Goal: Task Accomplishment & Management: Manage account settings

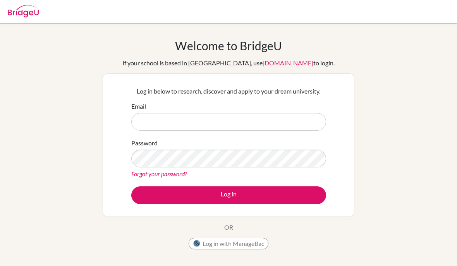
click at [190, 122] on input "Email" at bounding box center [228, 122] width 195 height 18
click at [190, 121] on input "Email" at bounding box center [228, 122] width 195 height 18
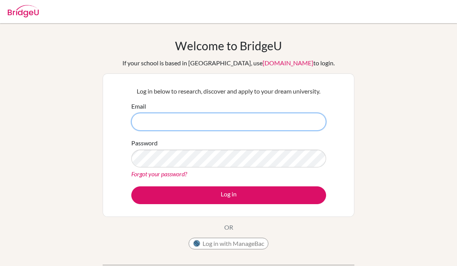
click at [177, 126] on input "Email" at bounding box center [228, 122] width 195 height 18
type input "[EMAIL_ADDRESS][DOMAIN_NAME]"
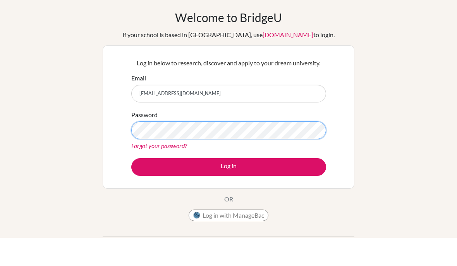
click at [228, 187] on button "Log in" at bounding box center [228, 196] width 195 height 18
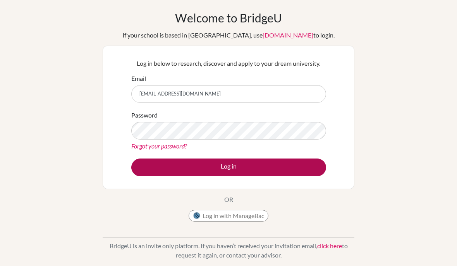
scroll to position [21, 0]
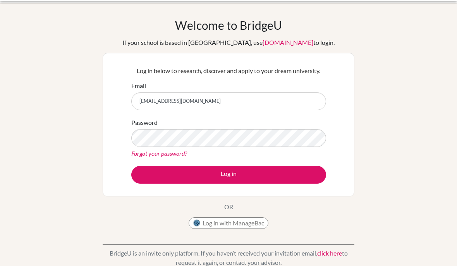
click at [161, 155] on link "Forgot your password?" at bounding box center [159, 153] width 56 height 7
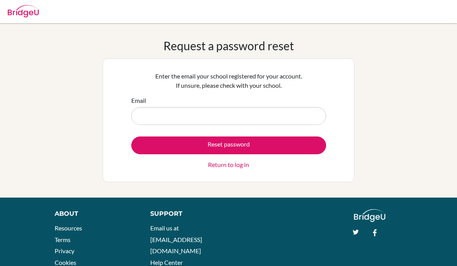
click at [179, 120] on input "Email" at bounding box center [228, 116] width 195 height 18
click at [201, 115] on input "Email" at bounding box center [228, 116] width 195 height 18
click at [185, 116] on input "Email" at bounding box center [228, 116] width 195 height 18
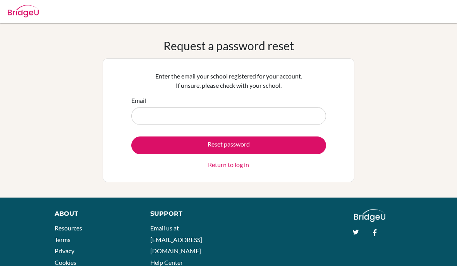
click at [277, 114] on input "Email" at bounding box center [228, 116] width 195 height 18
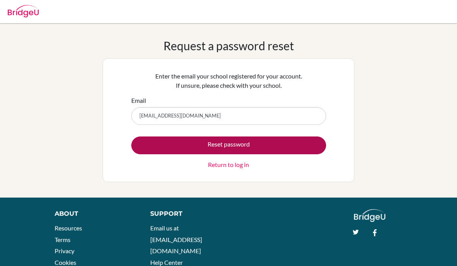
type input "[EMAIL_ADDRESS][DOMAIN_NAME]"
click at [181, 149] on button "Reset password" at bounding box center [228, 146] width 195 height 18
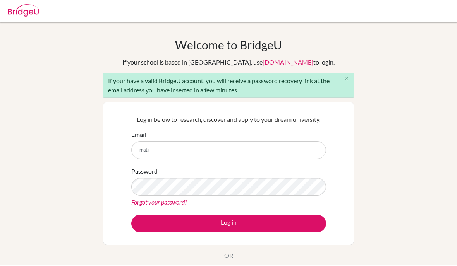
type input "mati."
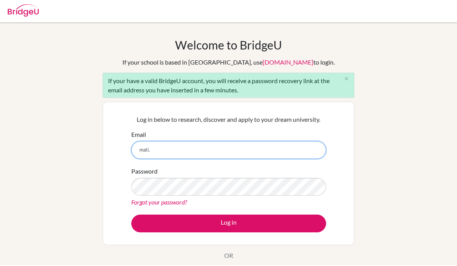
scroll to position [32, 0]
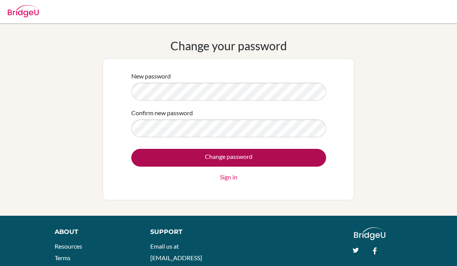
click at [177, 152] on input "Change password" at bounding box center [228, 158] width 195 height 18
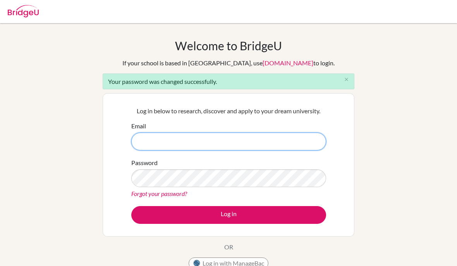
click at [158, 144] on input "Email" at bounding box center [228, 142] width 195 height 18
type input "[EMAIL_ADDRESS][DOMAIN_NAME]"
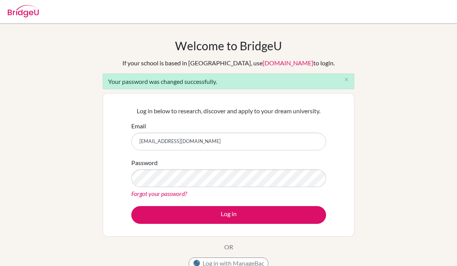
click at [148, 191] on link "Forgot your password?" at bounding box center [159, 193] width 56 height 7
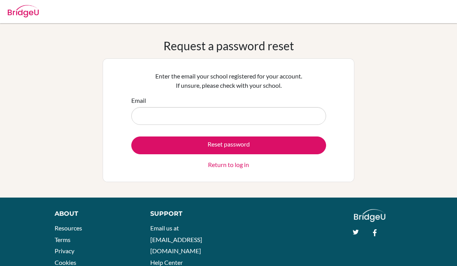
click at [149, 182] on div "Request a password reset Enter the email your school registered for your accoun…" at bounding box center [228, 110] width 457 height 175
click at [227, 162] on link "Return to log in" at bounding box center [228, 164] width 41 height 9
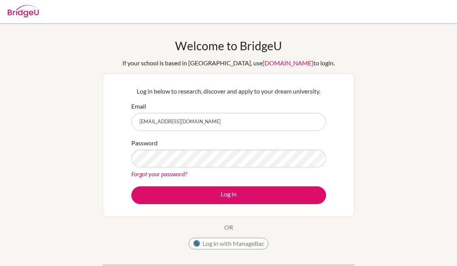
type input "[EMAIL_ADDRESS][DOMAIN_NAME]"
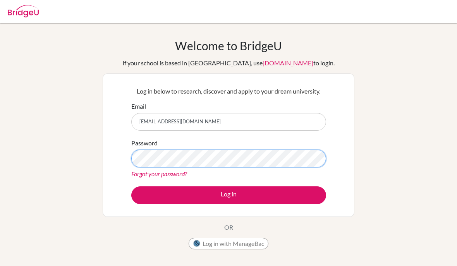
click at [228, 195] on button "Log in" at bounding box center [228, 196] width 195 height 18
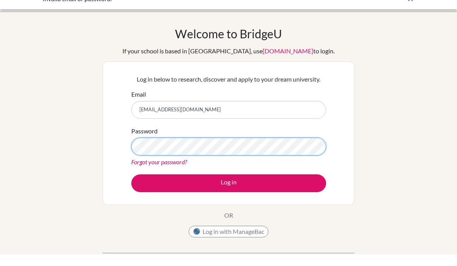
click at [228, 187] on button "Log in" at bounding box center [228, 196] width 195 height 18
